Goal: Task Accomplishment & Management: Manage account settings

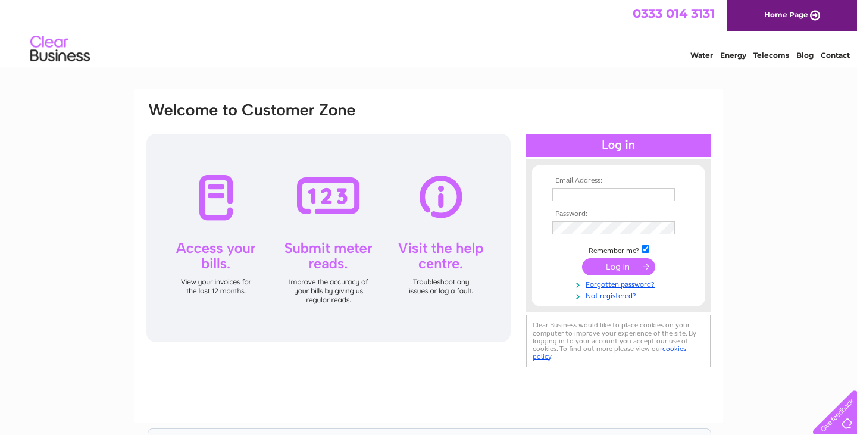
type input "[EMAIL_ADDRESS][DOMAIN_NAME]"
click at [625, 269] on input "submit" at bounding box center [618, 266] width 73 height 17
click at [604, 265] on input "submit" at bounding box center [618, 266] width 73 height 17
click at [623, 272] on input "submit" at bounding box center [618, 266] width 73 height 17
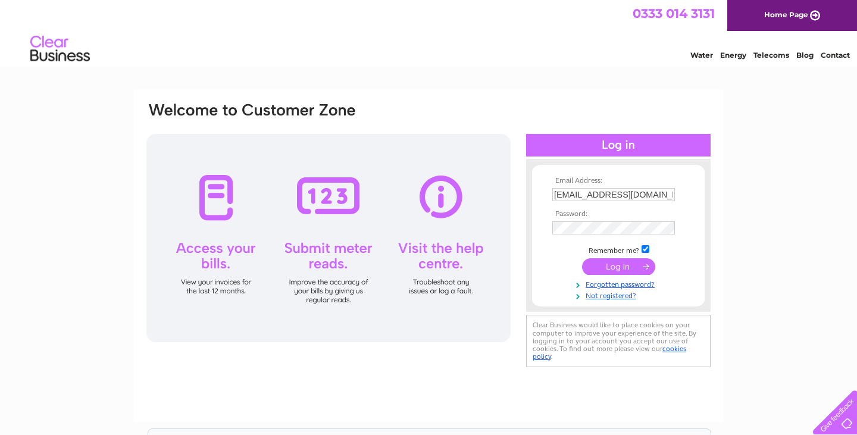
click at [623, 272] on input "submit" at bounding box center [618, 266] width 73 height 17
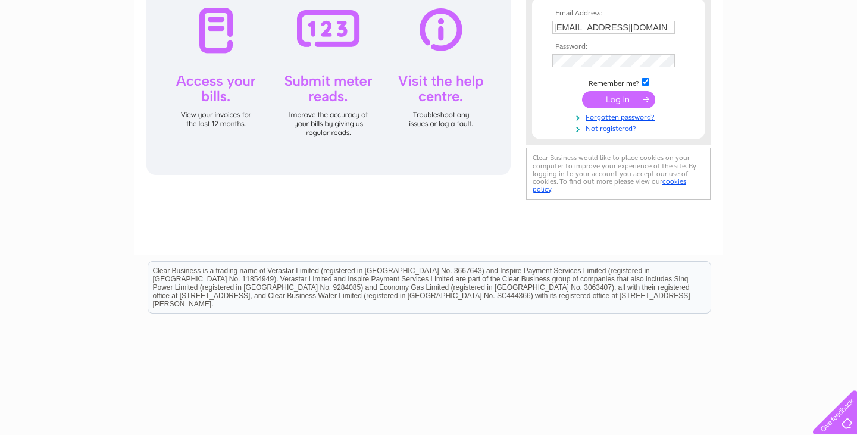
scroll to position [88, 0]
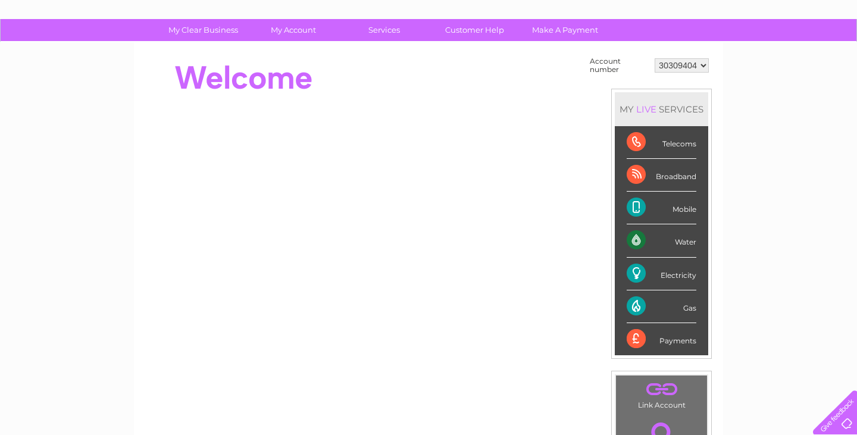
scroll to position [24, 0]
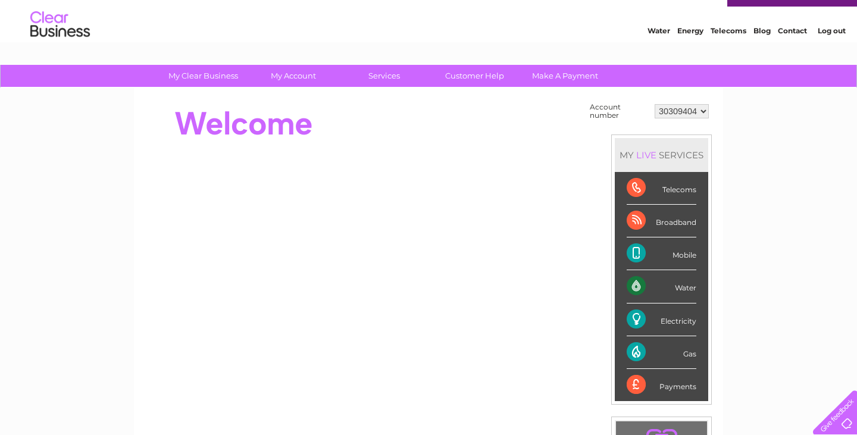
click at [668, 220] on div "Broadband" at bounding box center [662, 221] width 70 height 33
click at [719, 33] on link "Telecoms" at bounding box center [729, 30] width 36 height 9
